Goal: Task Accomplishment & Management: Use online tool/utility

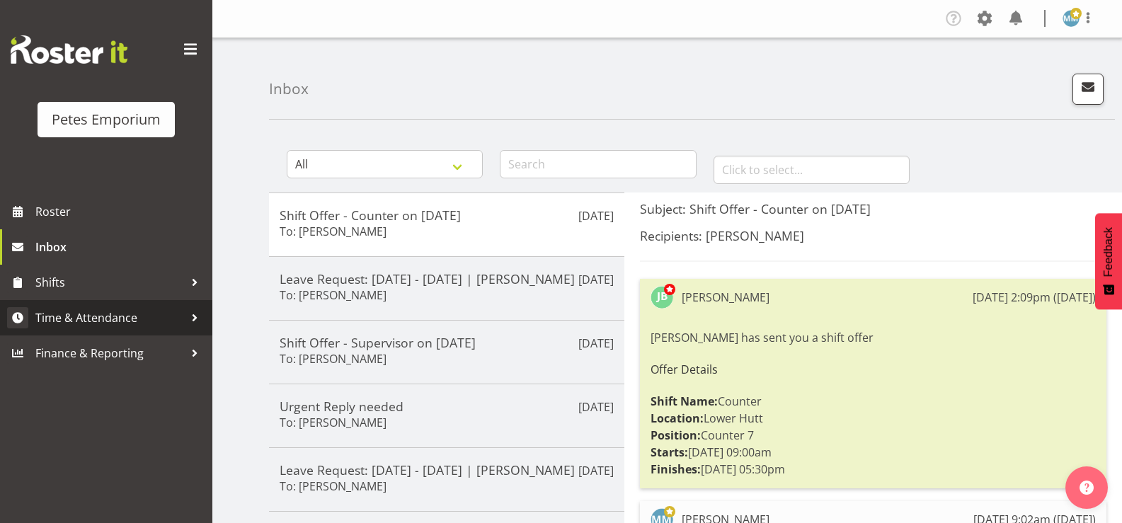
click at [141, 319] on span "Time & Attendance" at bounding box center [109, 317] width 149 height 21
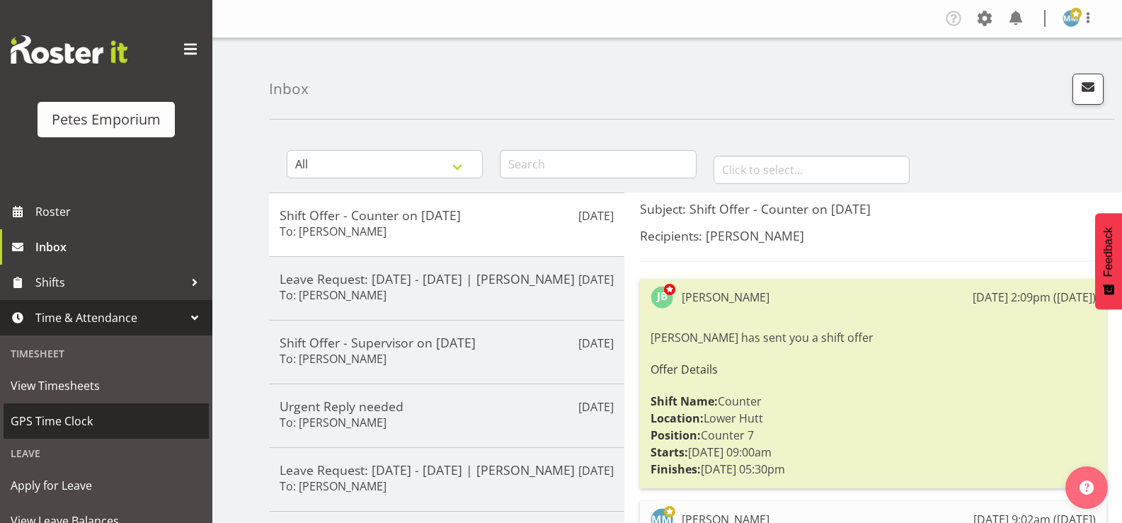
click at [89, 418] on span "GPS Time Clock" at bounding box center [106, 421] width 191 height 21
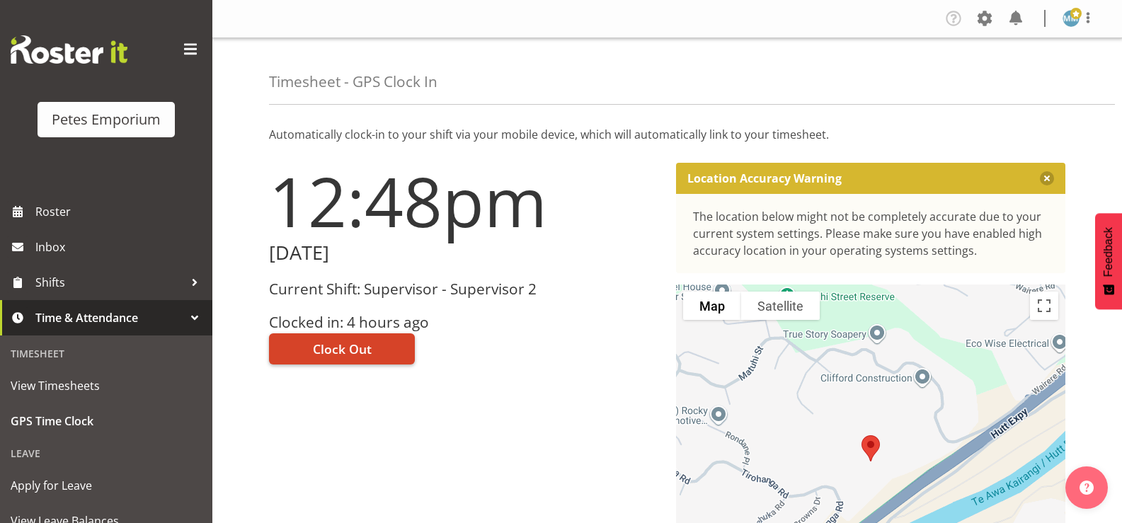
click at [346, 350] on span "Clock Out" at bounding box center [342, 349] width 59 height 18
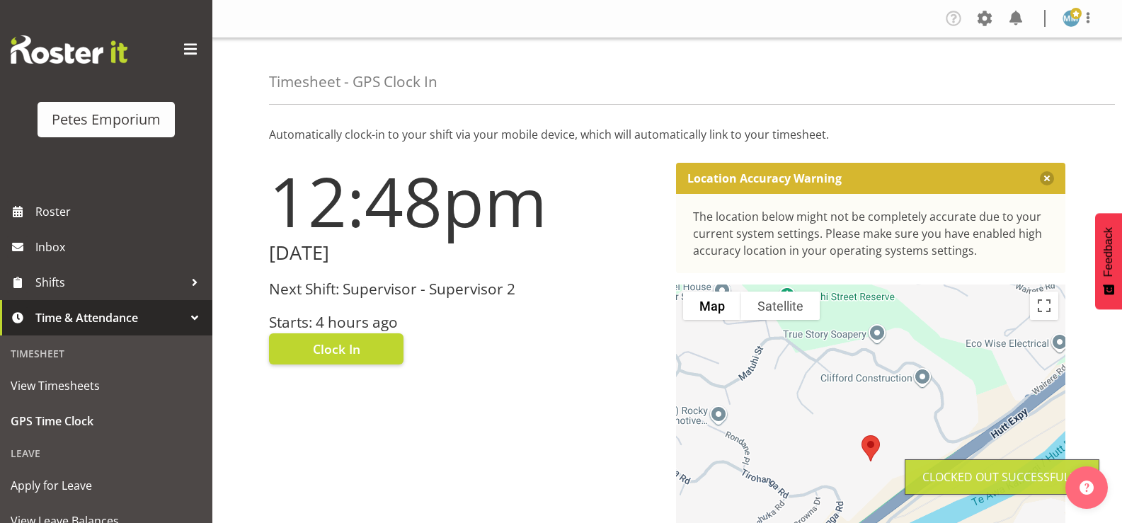
click at [1072, 24] on img at bounding box center [1070, 18] width 17 height 17
click at [1002, 80] on link "Log Out" at bounding box center [1029, 74] width 136 height 25
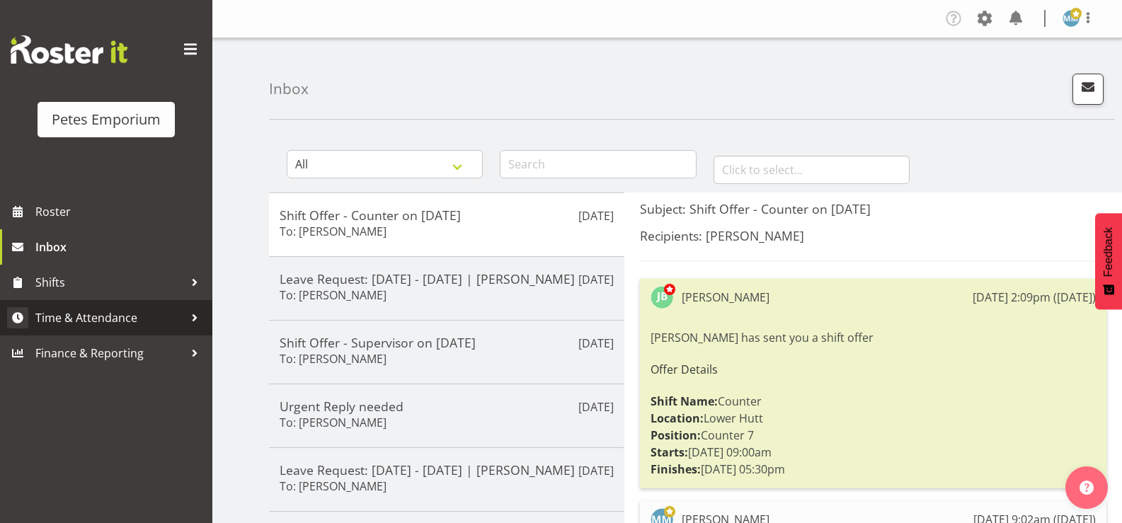
click at [140, 319] on span "Time & Attendance" at bounding box center [109, 317] width 149 height 21
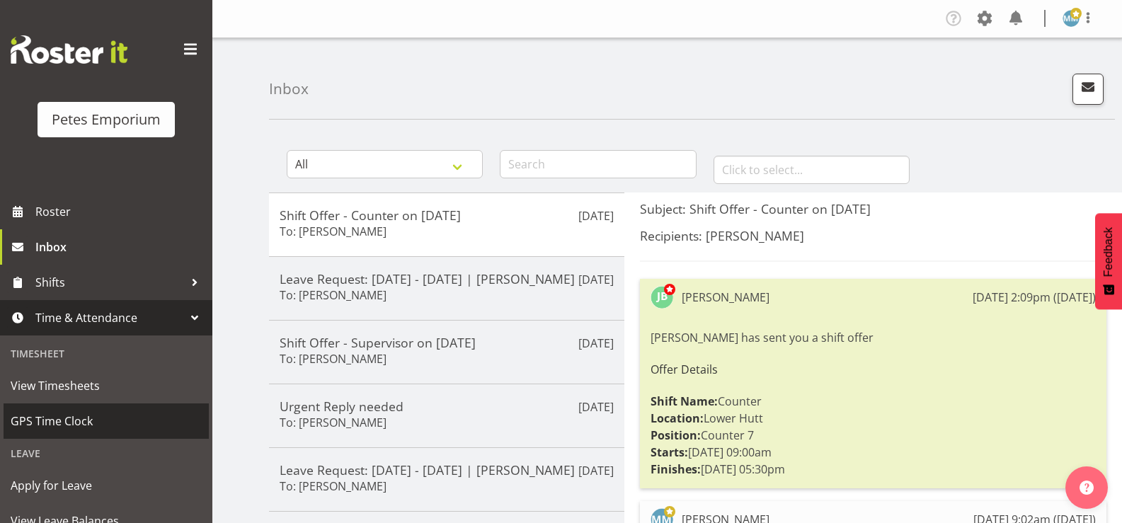
click at [86, 420] on span "GPS Time Clock" at bounding box center [106, 421] width 191 height 21
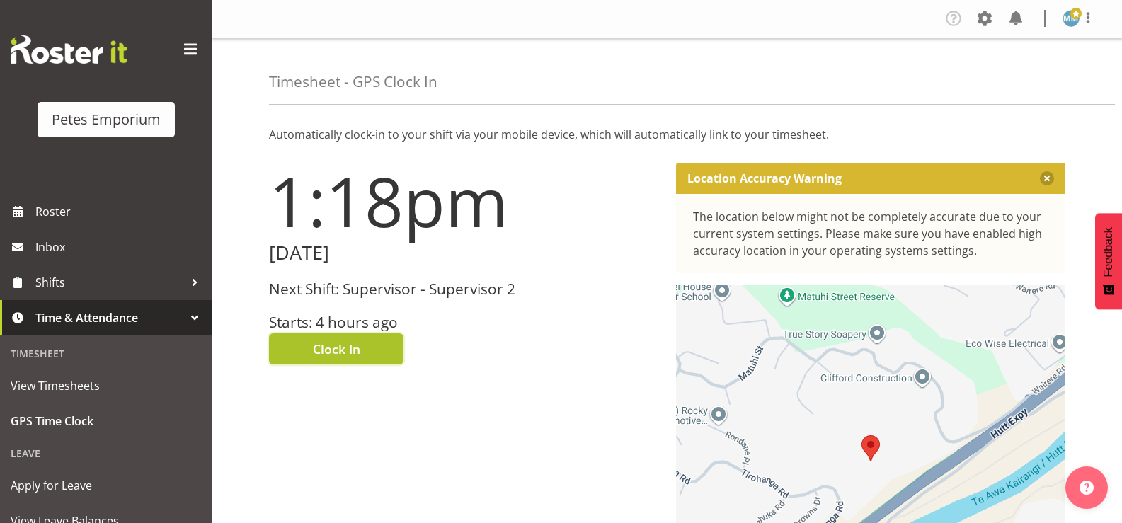
click at [336, 360] on button "Clock In" at bounding box center [336, 348] width 134 height 31
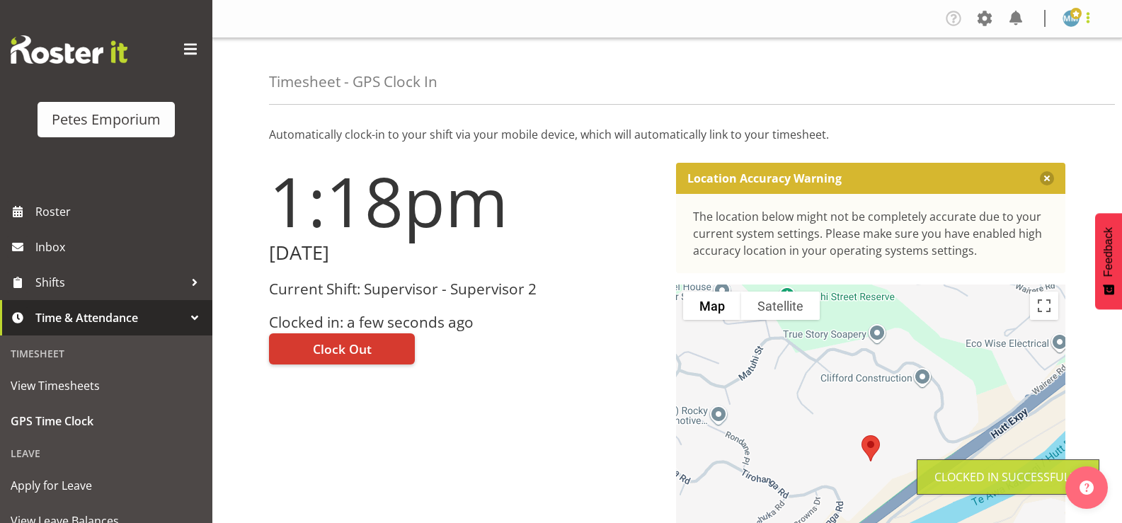
click at [1083, 23] on span at bounding box center [1087, 17] width 17 height 17
click at [1014, 79] on link "Log Out" at bounding box center [1029, 74] width 136 height 25
